Goal: Transaction & Acquisition: Purchase product/service

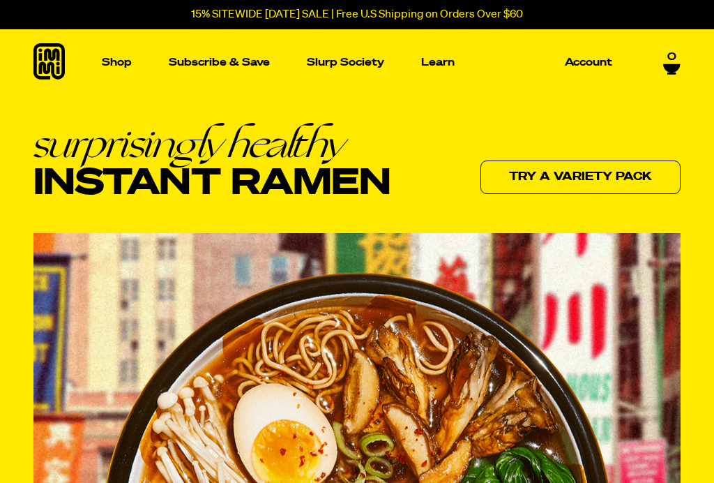
click at [107, 77] on link "Shop" at bounding box center [116, 62] width 41 height 66
click at [90, 236] on img "Main navigation" at bounding box center [92, 187] width 131 height 131
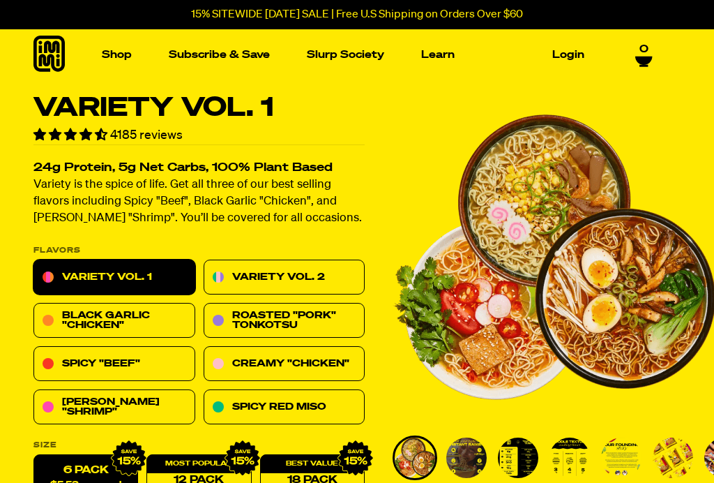
click at [282, 211] on img "Main navigation" at bounding box center [269, 172] width 131 height 131
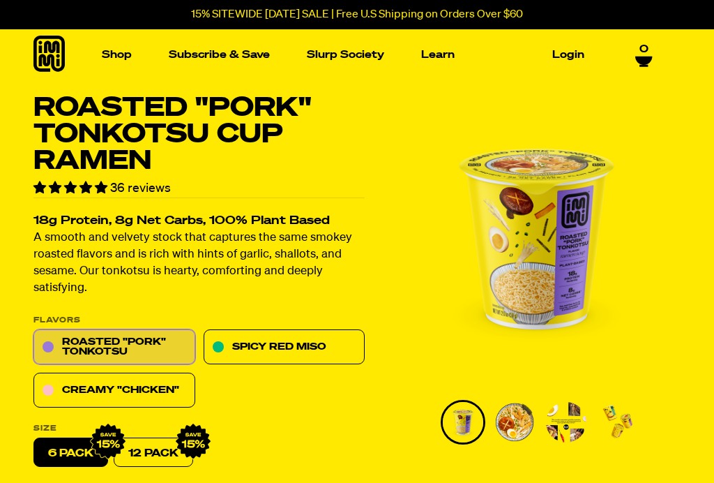
click at [538, 27] on div "15% SITEWIDE [DATE] SALE | Free U.S Shipping on Orders Over $60" at bounding box center [357, 14] width 714 height 29
click at [520, 21] on p "15% SITEWIDE [DATE] SALE | Free U.S Shipping on Orders Over $60" at bounding box center [357, 14] width 332 height 13
click at [43, 53] on icon at bounding box center [48, 54] width 31 height 36
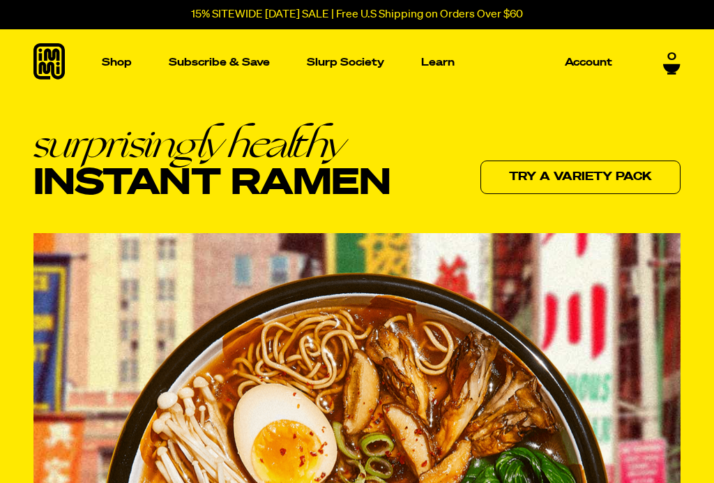
click at [255, 61] on p "Subscribe & Save" at bounding box center [219, 62] width 101 height 10
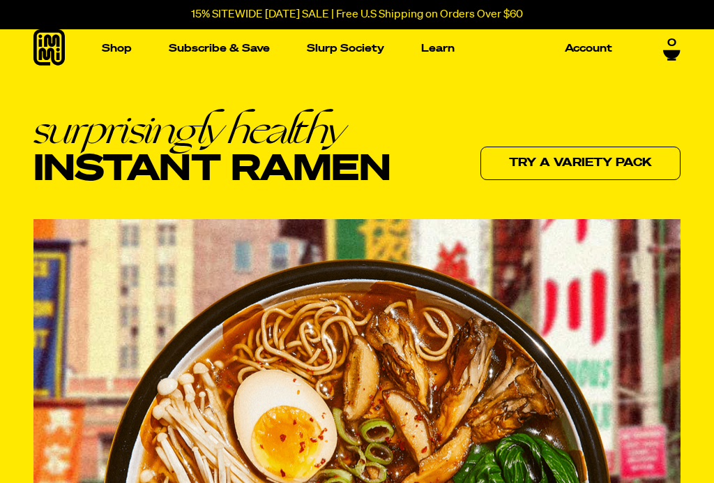
scroll to position [72, 0]
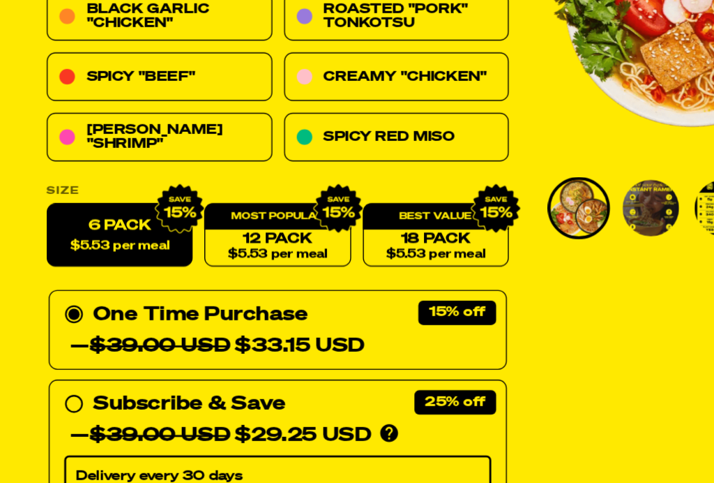
scroll to position [189, 0]
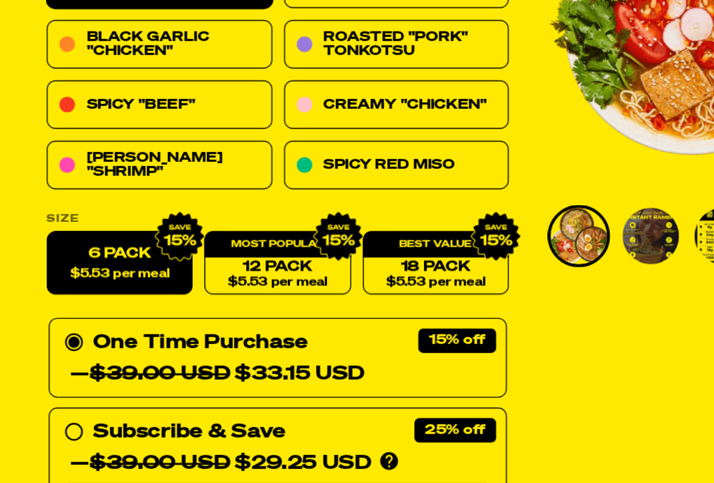
click at [220, 266] on link "12 Pack $5.53 per meal" at bounding box center [198, 288] width 105 height 45
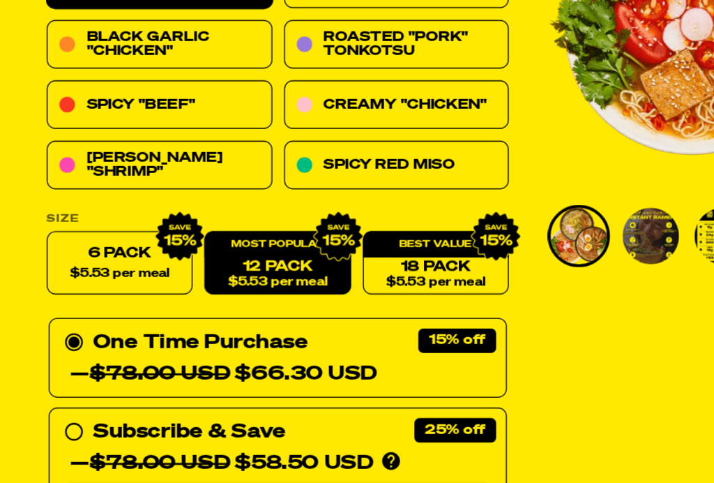
click at [329, 298] on span "$5.53 per meal" at bounding box center [312, 302] width 71 height 9
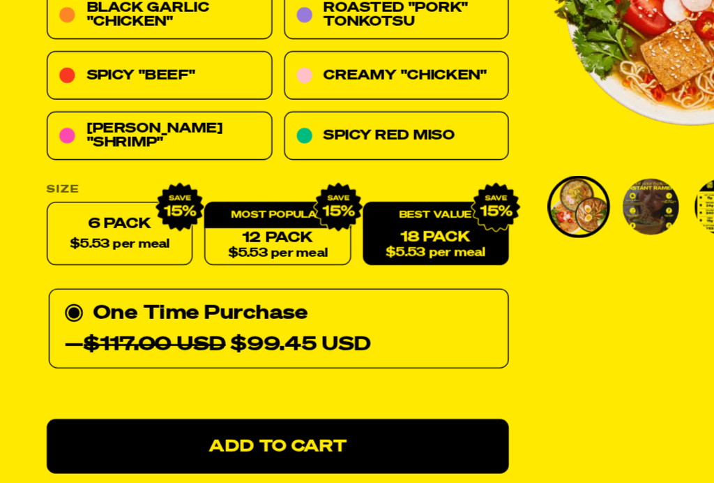
scroll to position [190, 0]
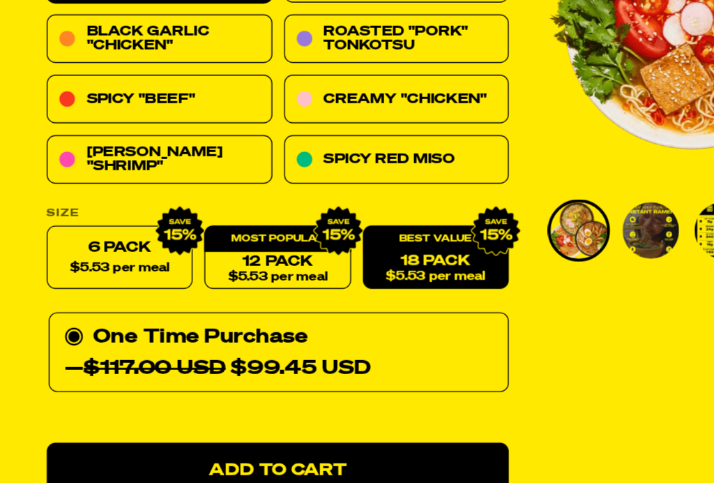
click at [213, 265] on link "12 Pack $5.53 per meal" at bounding box center [198, 287] width 105 height 45
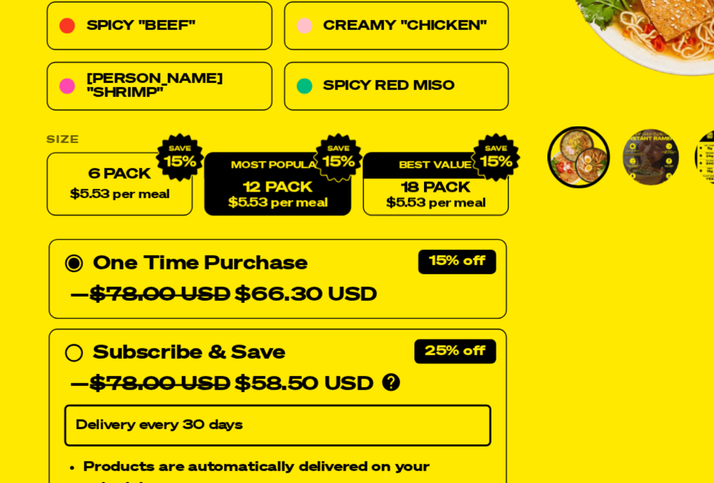
scroll to position [225, 0]
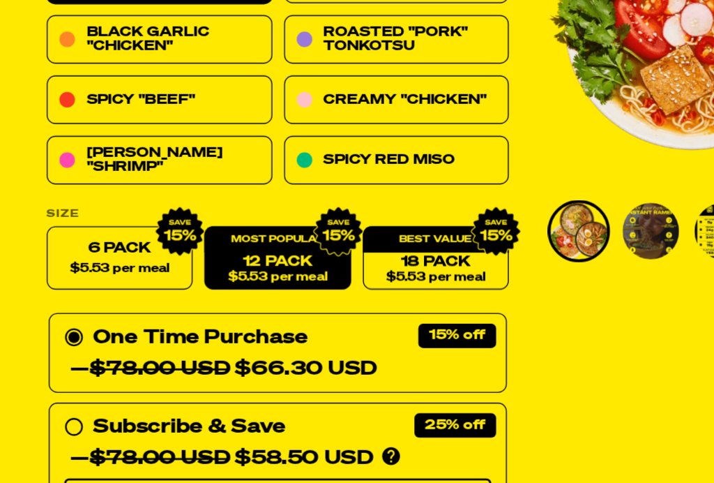
click at [103, 255] on span "$5.53 per meal" at bounding box center [85, 259] width 71 height 9
click at [34, 229] on input "6 Pack $5.53 per meal" at bounding box center [33, 229] width 1 height 1
radio input "true"
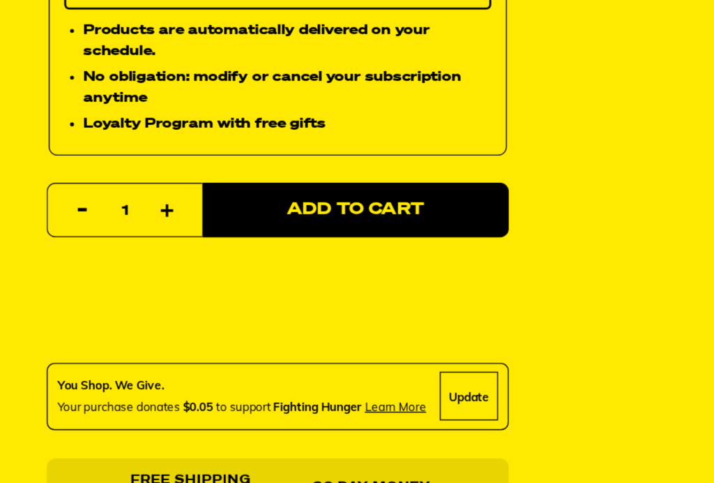
scroll to position [538, 0]
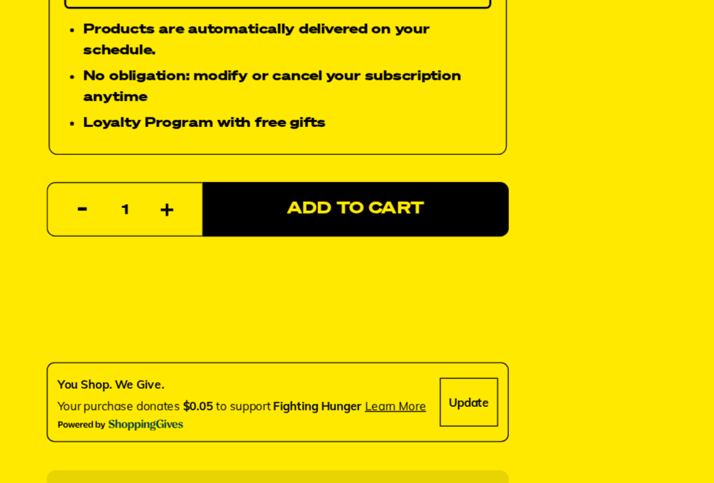
click at [274, 250] on button "Add to Cart" at bounding box center [255, 269] width 220 height 39
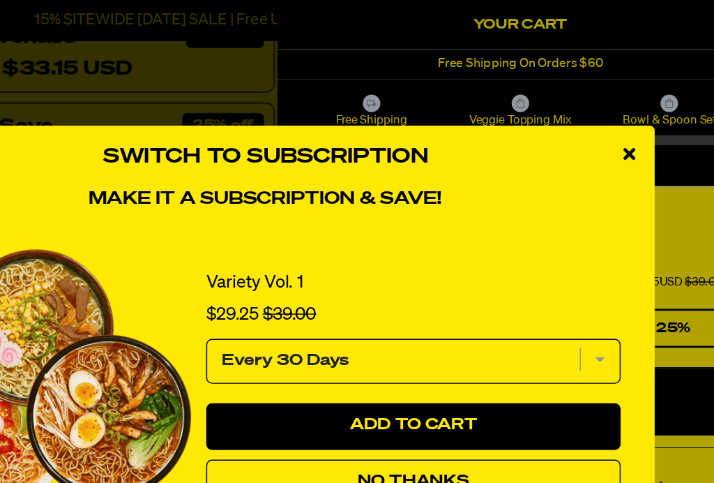
scroll to position [507, 0]
click at [600, 109] on div "close modal" at bounding box center [618, 111] width 36 height 42
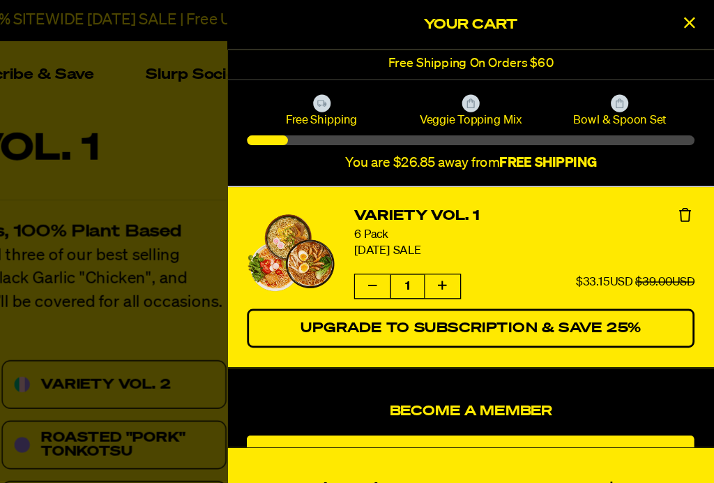
scroll to position [1, 0]
click at [693, 16] on icon "Close Cart" at bounding box center [697, 16] width 8 height 13
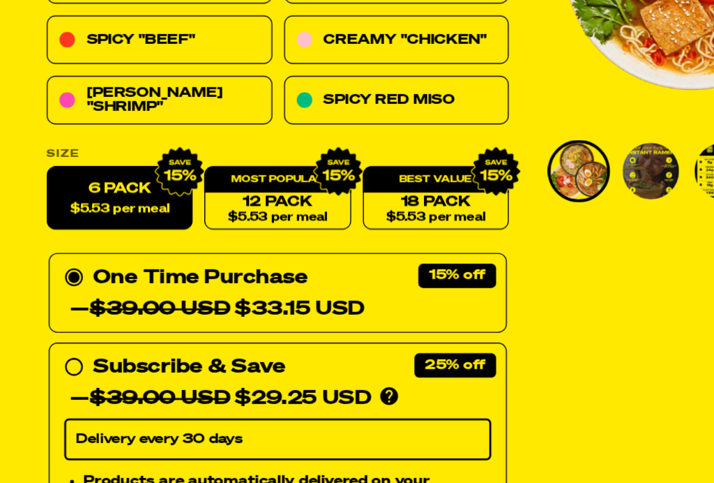
scroll to position [215, 0]
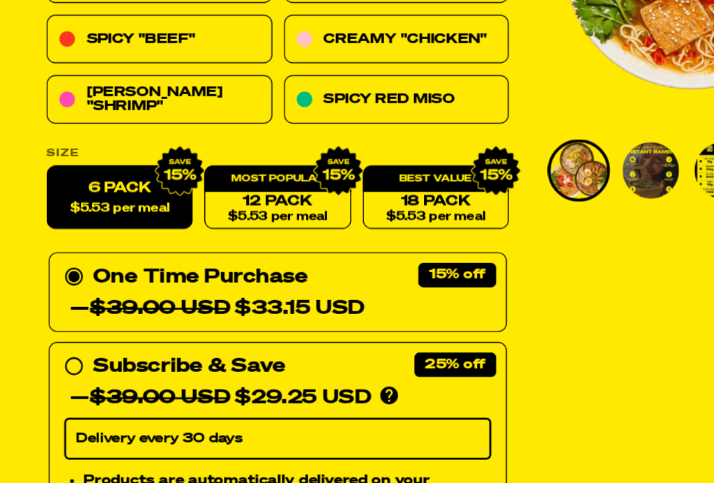
click at [92, 265] on span "$5.53 per meal" at bounding box center [85, 269] width 71 height 9
click at [34, 239] on input "6 Pack $5.53 per meal" at bounding box center [33, 239] width 1 height 1
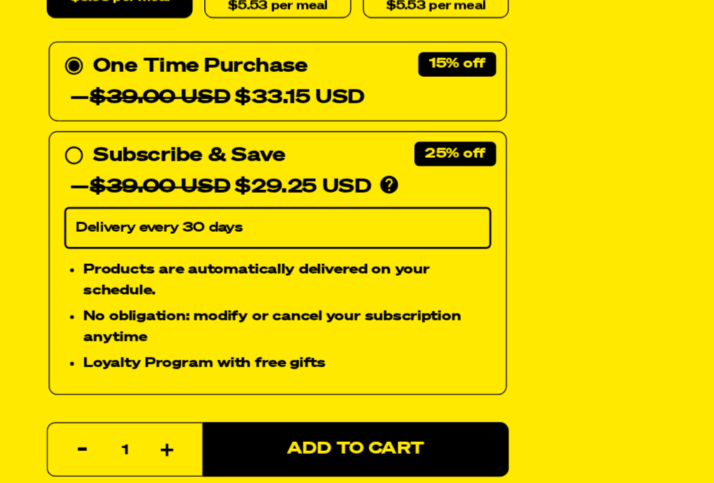
scroll to position [367, 0]
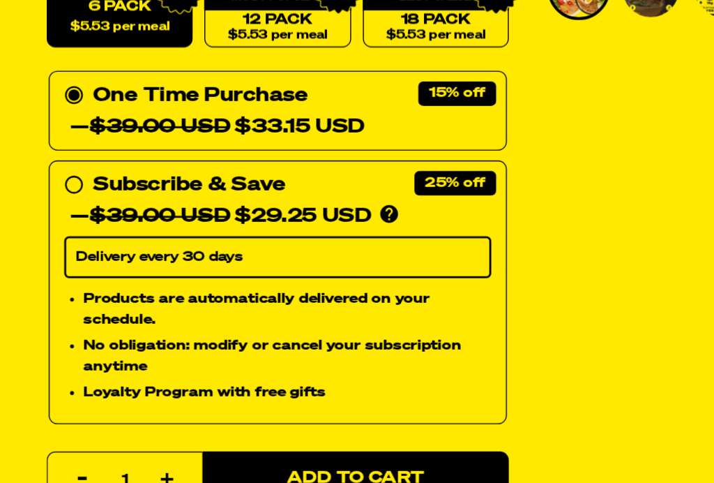
click at [218, 179] on div "— $39.00 USD $33.15 USD" at bounding box center [155, 190] width 211 height 22
click at [55, 156] on input "One Time Purchase — $39.00 USD $33.15 USD" at bounding box center [50, 156] width 9 height 0
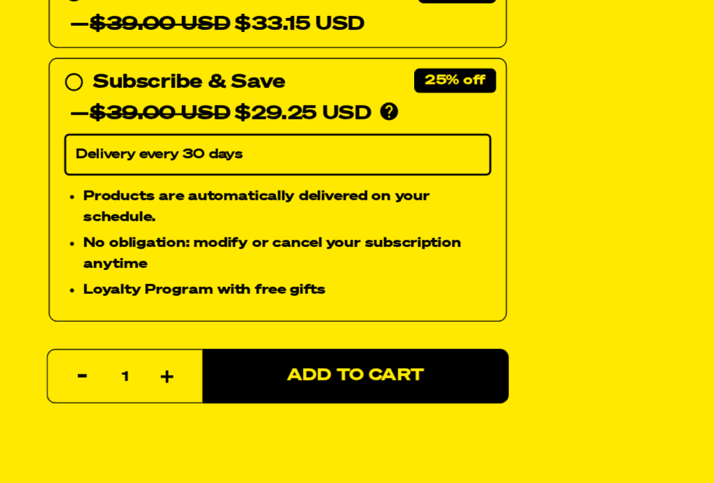
scroll to position [419, 0]
click at [286, 370] on button "Add to Cart" at bounding box center [255, 389] width 220 height 39
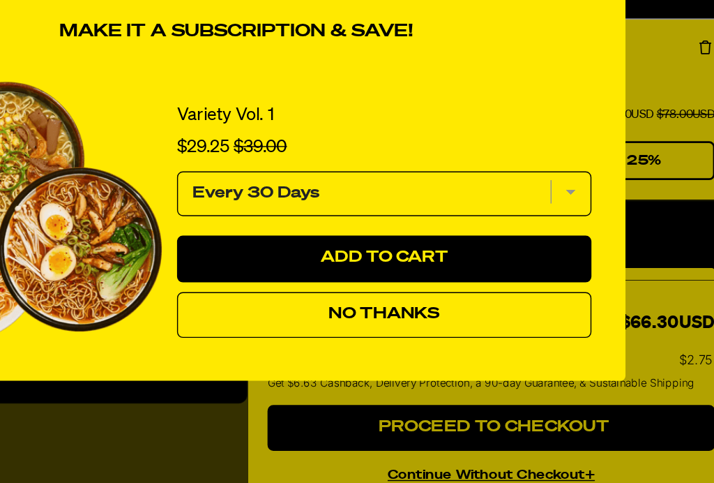
click at [355, 329] on button "No Thanks" at bounding box center [463, 345] width 297 height 33
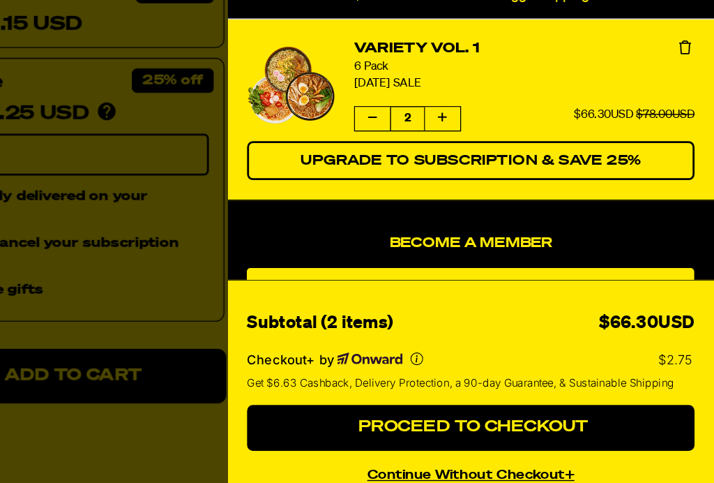
scroll to position [0, 0]
click at [116, 204] on div at bounding box center [357, 241] width 714 height 483
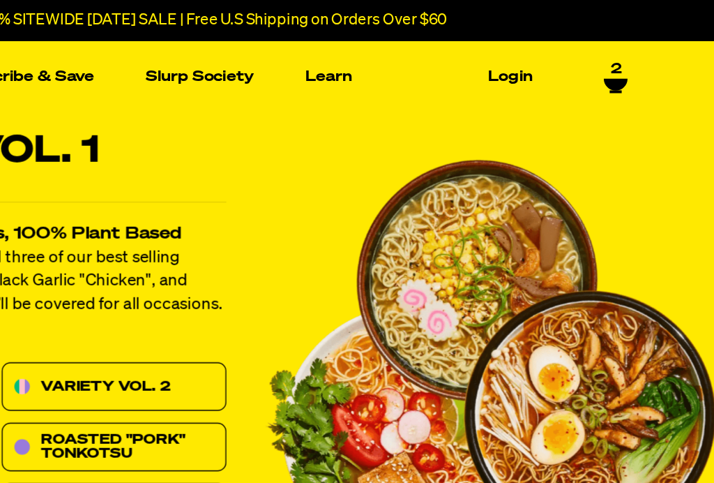
click at [635, 60] on icon at bounding box center [643, 60] width 17 height 8
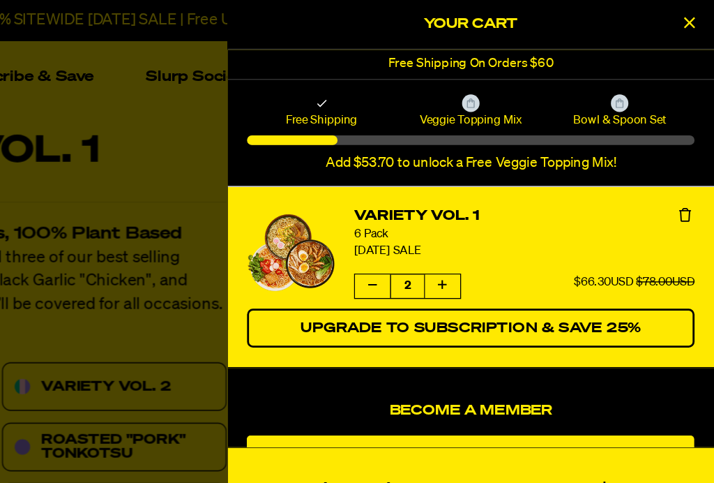
click at [693, 21] on icon "Close Cart" at bounding box center [697, 16] width 8 height 13
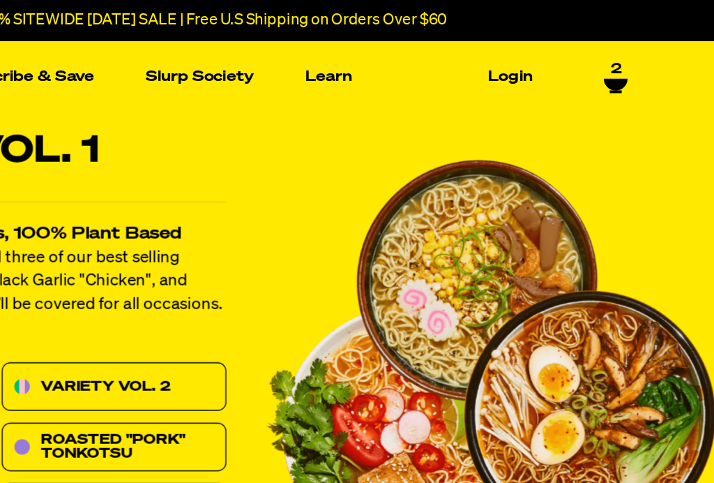
click at [635, 56] on icon at bounding box center [643, 60] width 17 height 8
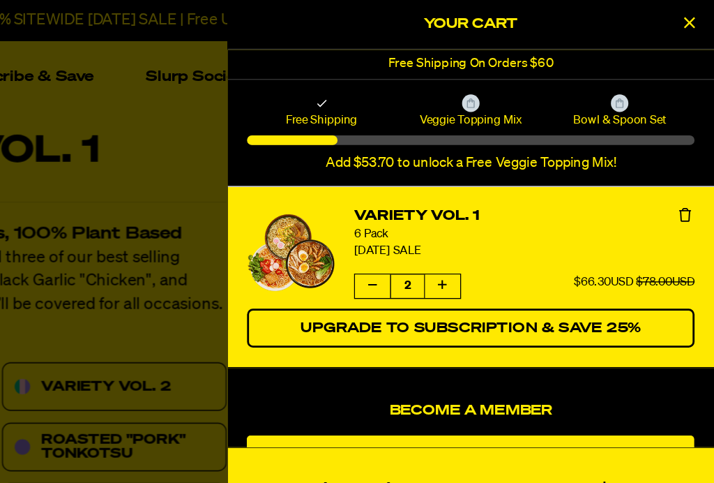
click at [457, 207] on button "Decrease quantity of Variety Vol. 1" at bounding box center [469, 205] width 25 height 17
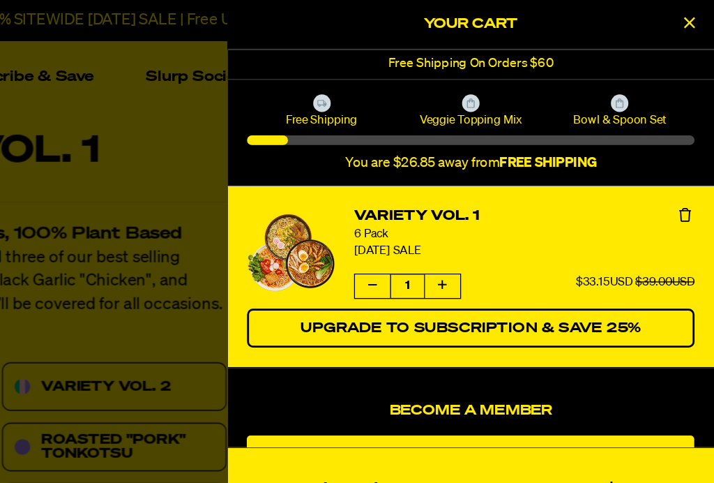
click at [693, 21] on icon "Close Cart" at bounding box center [697, 16] width 8 height 13
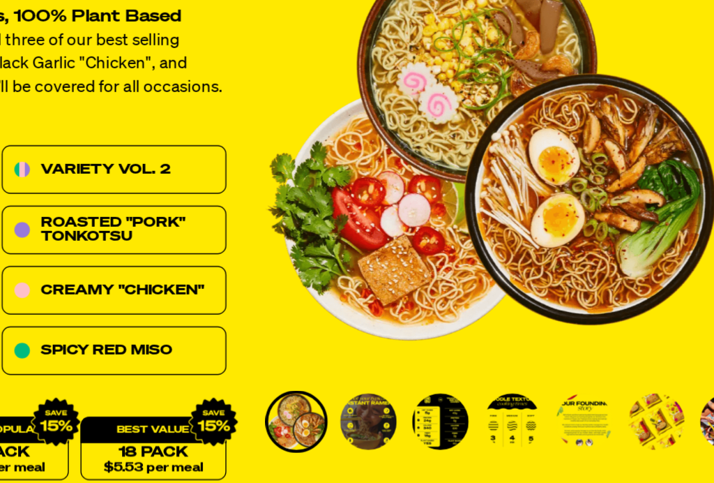
scroll to position [36, 0]
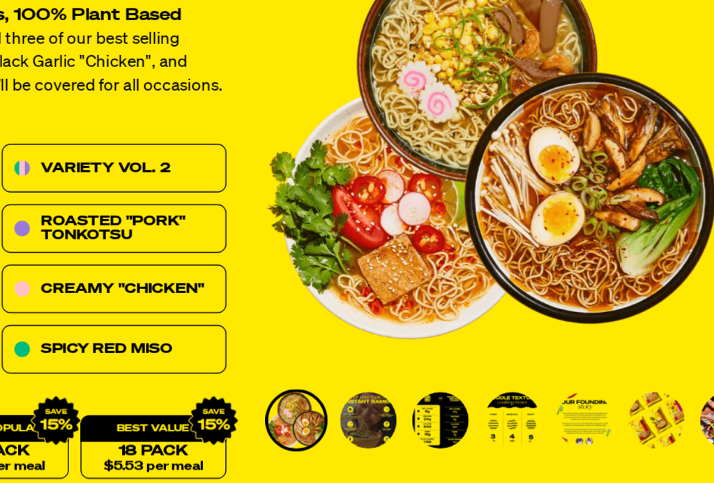
click at [204, 224] on link "Variety Vol. 2" at bounding box center [285, 241] width 162 height 35
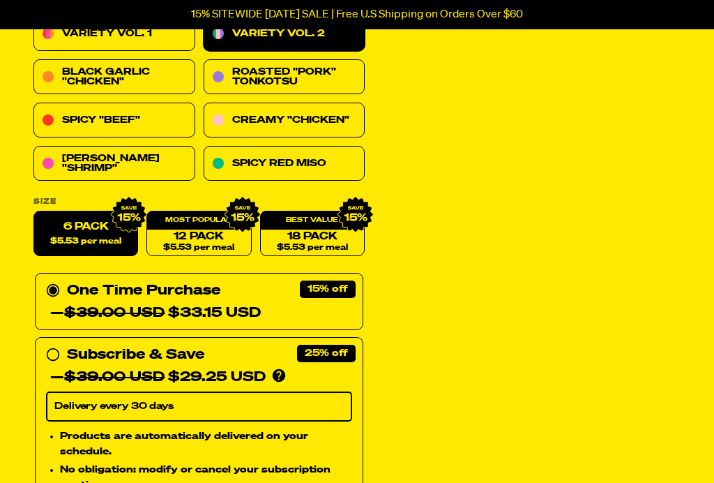
scroll to position [434, 0]
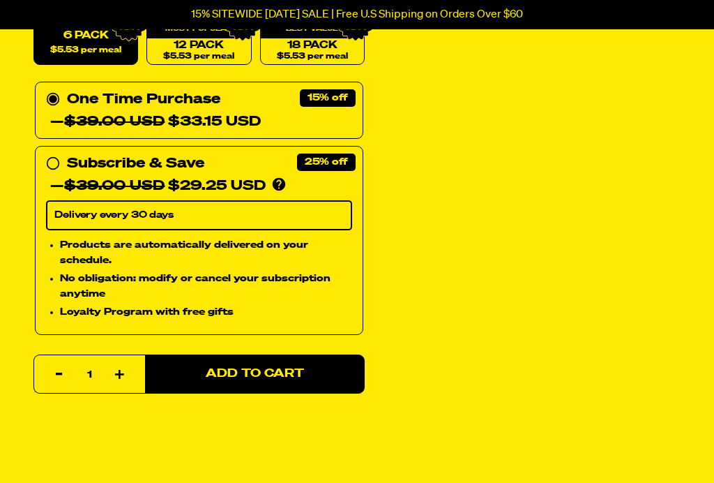
click at [311, 375] on button "Add to Cart" at bounding box center [255, 373] width 220 height 39
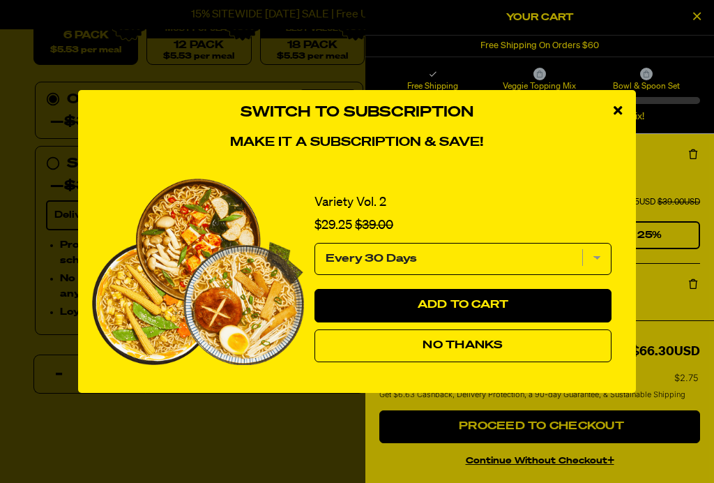
click at [527, 362] on button "No Thanks" at bounding box center [463, 345] width 297 height 33
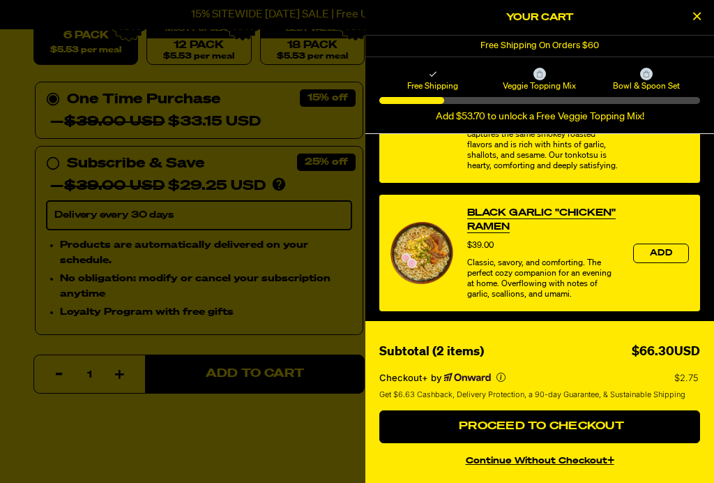
scroll to position [813, 0]
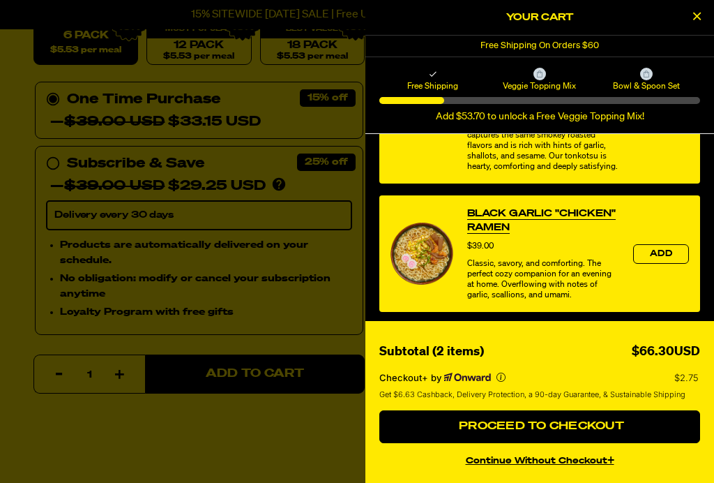
click at [574, 432] on span "Proceed to Checkout" at bounding box center [539, 426] width 169 height 11
